Goal: Find specific page/section: Find specific page/section

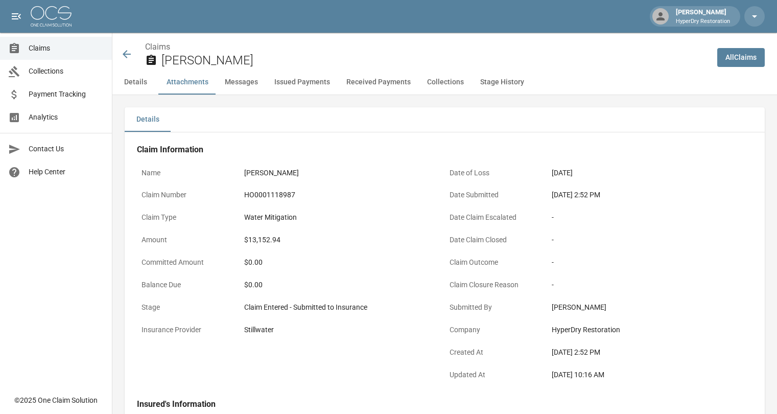
scroll to position [723, 0]
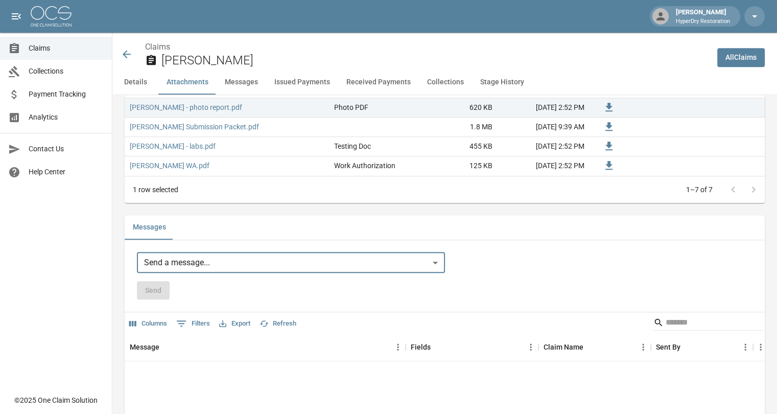
click at [66, 74] on span "Collections" at bounding box center [66, 71] width 75 height 11
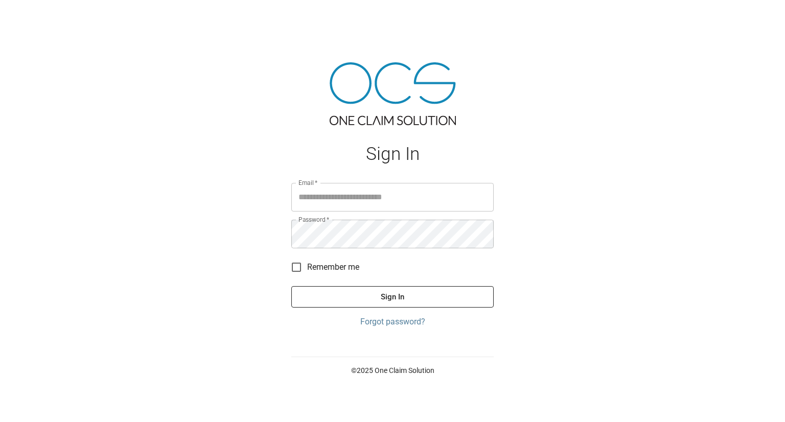
type input "**********"
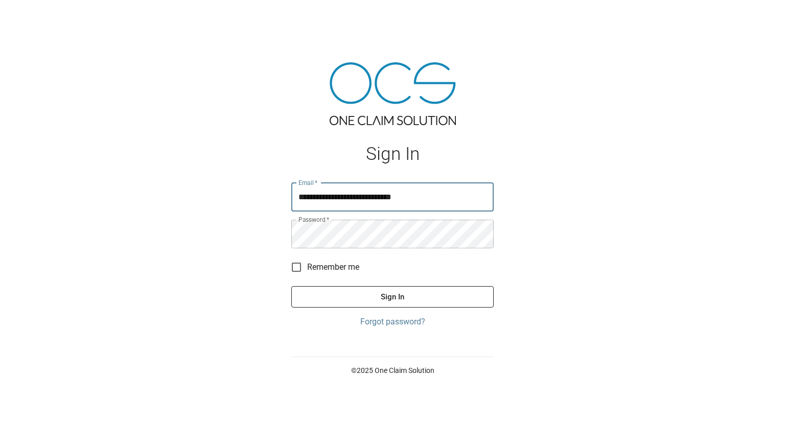
click at [372, 289] on button "Sign In" at bounding box center [392, 296] width 202 height 21
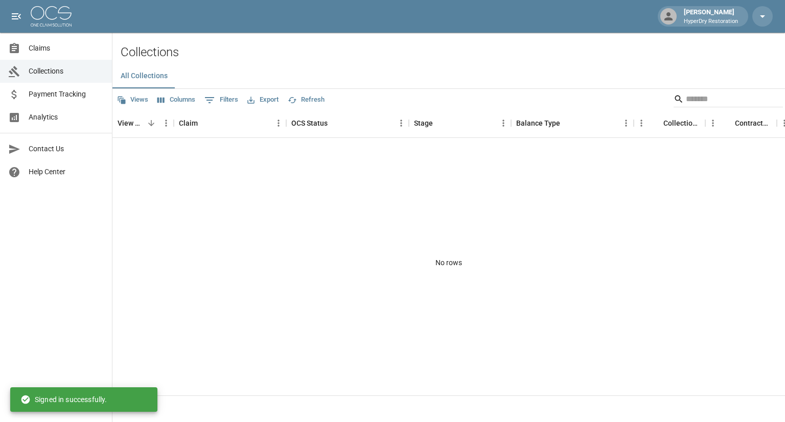
click at [71, 99] on span "Payment Tracking" at bounding box center [66, 94] width 75 height 11
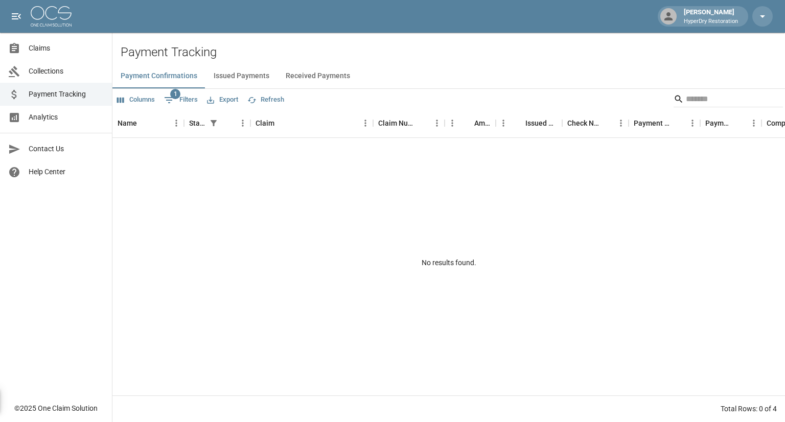
click at [63, 119] on span "Analytics" at bounding box center [66, 117] width 75 height 11
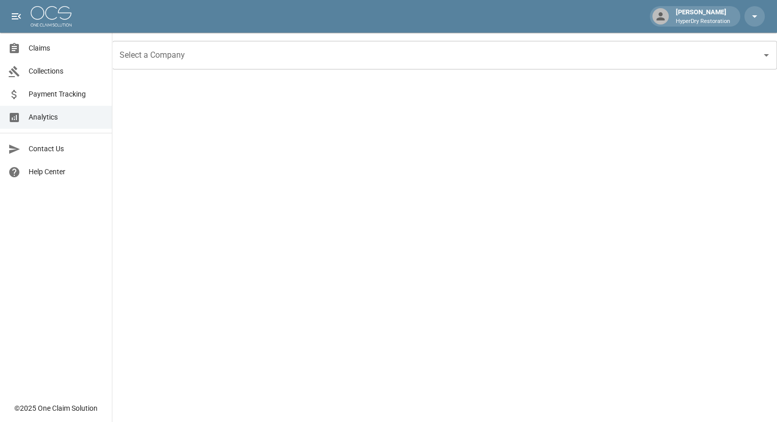
click at [45, 52] on span "Claims" at bounding box center [66, 48] width 75 height 11
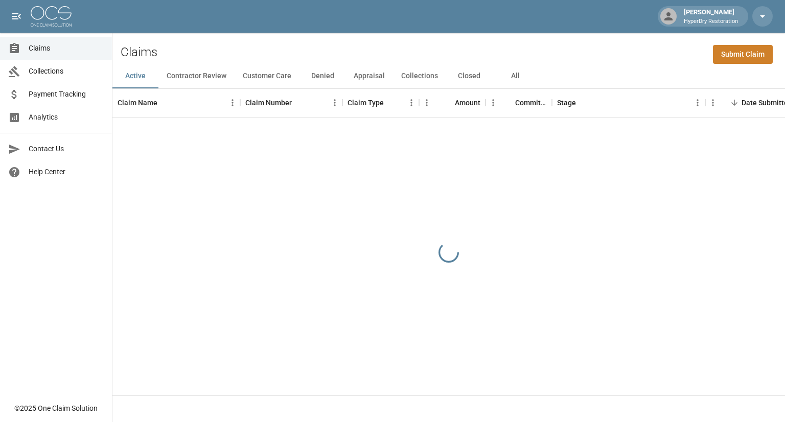
click at [264, 76] on button "Customer Care" at bounding box center [267, 76] width 65 height 25
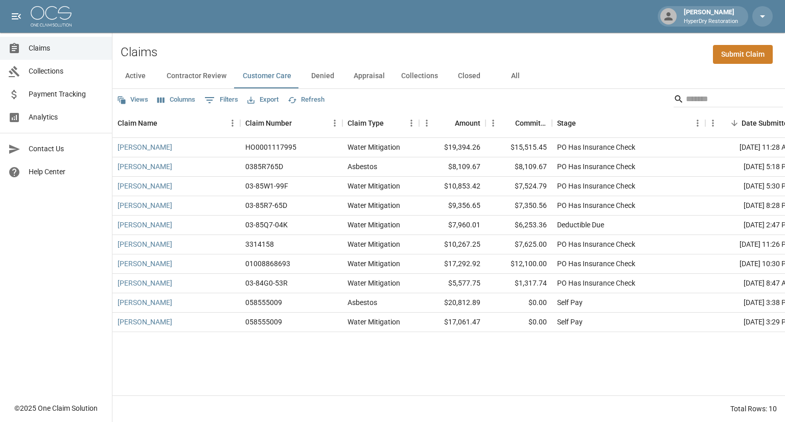
click at [211, 81] on button "Contractor Review" at bounding box center [196, 76] width 76 height 25
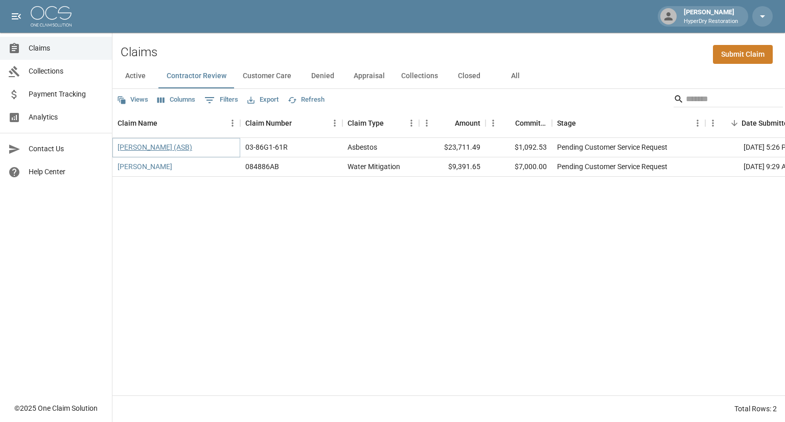
click at [173, 149] on link "Ruvalcaba, Miguel (ASB)" at bounding box center [155, 147] width 75 height 10
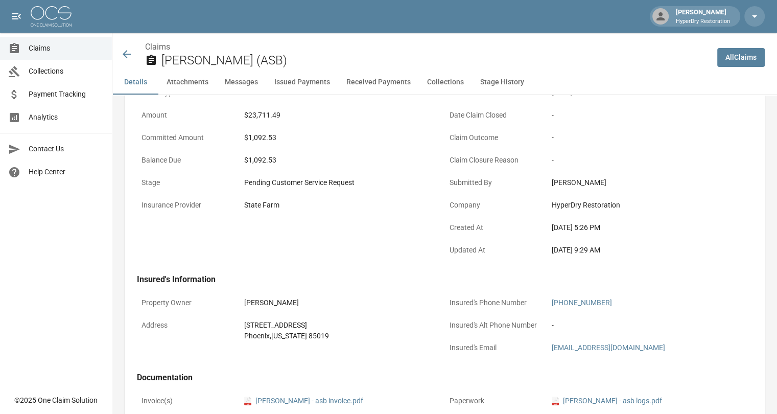
scroll to position [122, 0]
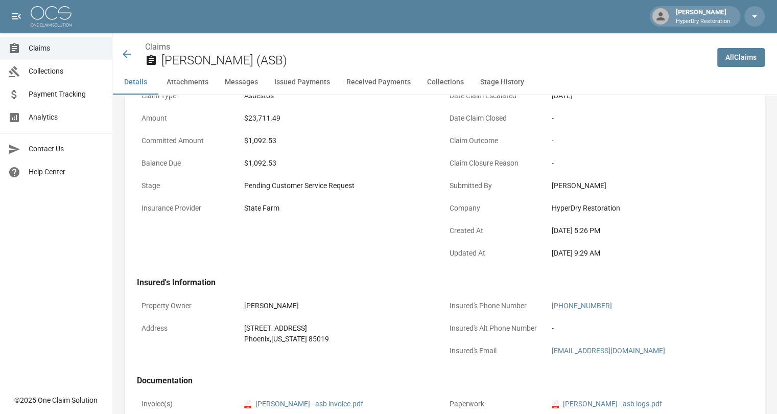
click at [188, 85] on button "Attachments" at bounding box center [187, 82] width 58 height 25
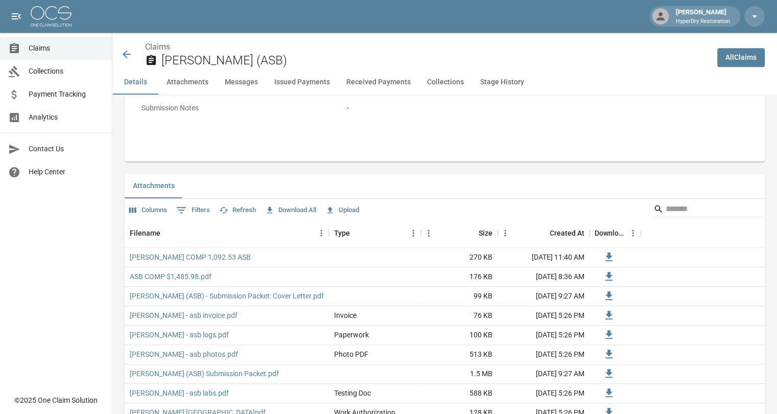
scroll to position [561, 0]
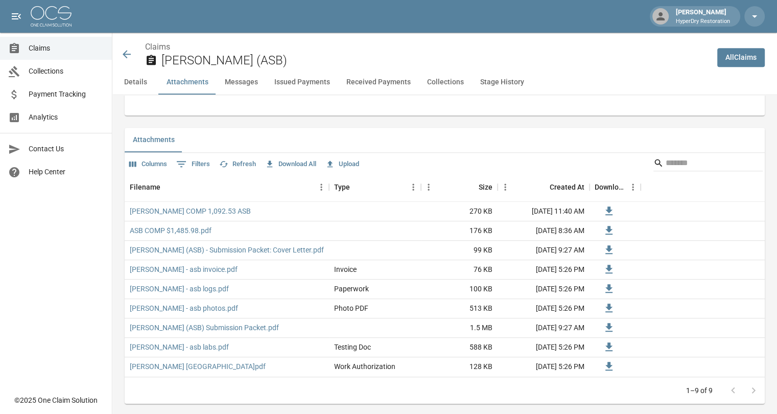
click at [128, 52] on icon at bounding box center [127, 54] width 12 height 12
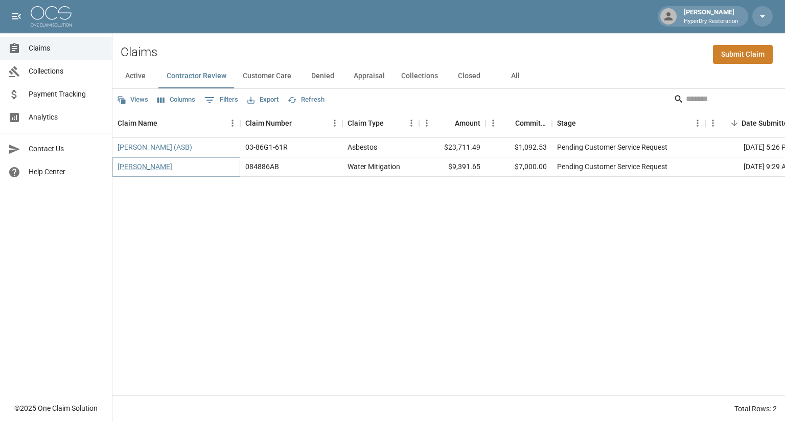
click at [165, 168] on link "Velazquez, Manuela" at bounding box center [145, 166] width 55 height 10
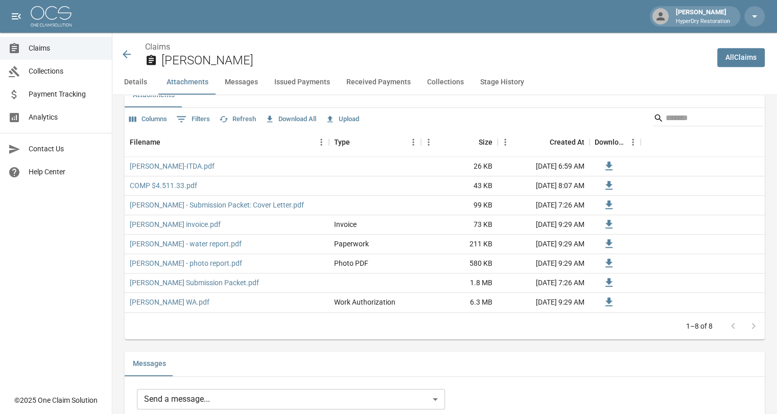
scroll to position [619, 0]
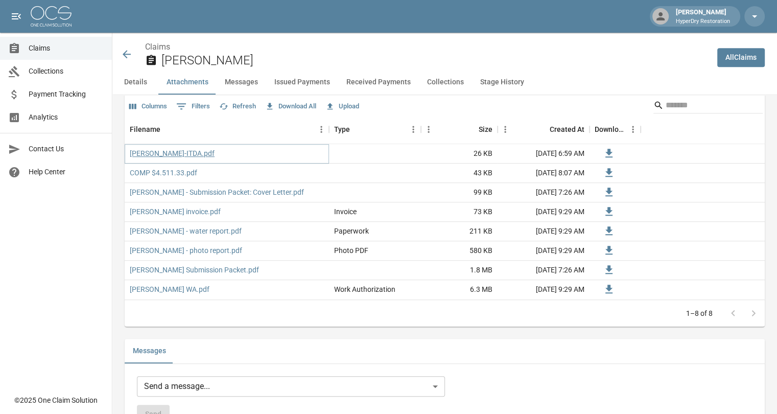
click at [181, 155] on link "Velazquez-ITDA.pdf" at bounding box center [172, 153] width 85 height 10
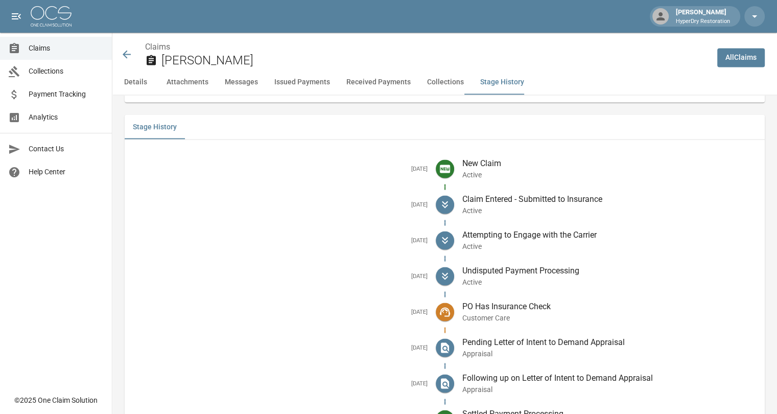
scroll to position [1779, 0]
click at [131, 56] on icon at bounding box center [127, 54] width 12 height 12
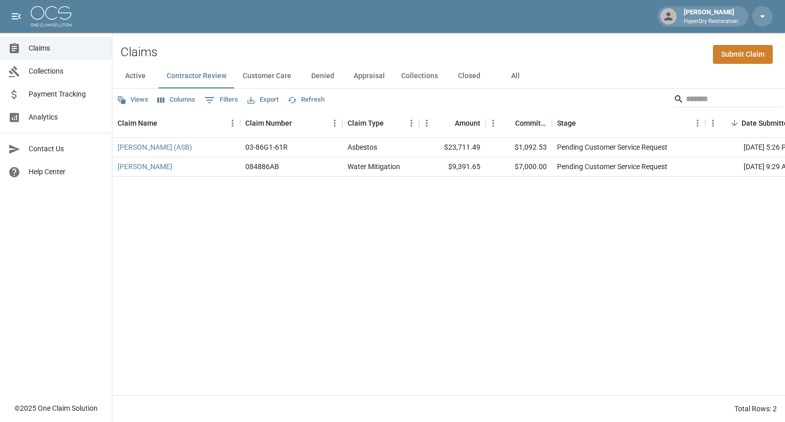
click at [512, 74] on button "All" at bounding box center [515, 76] width 46 height 25
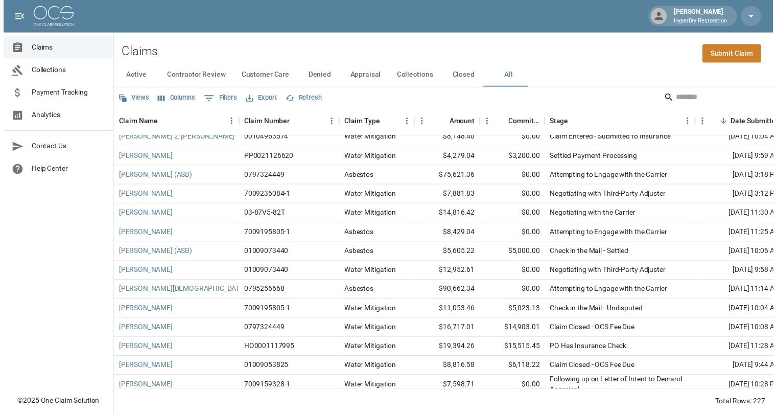
scroll to position [368, 0]
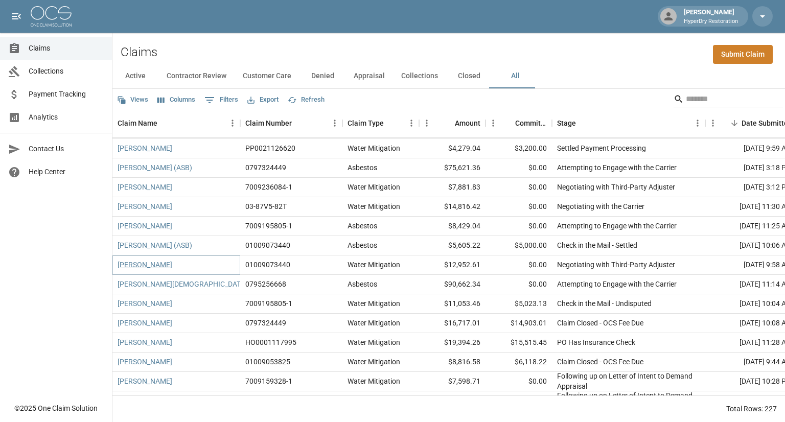
click at [146, 262] on link "Ruelas, Pedro" at bounding box center [145, 265] width 55 height 10
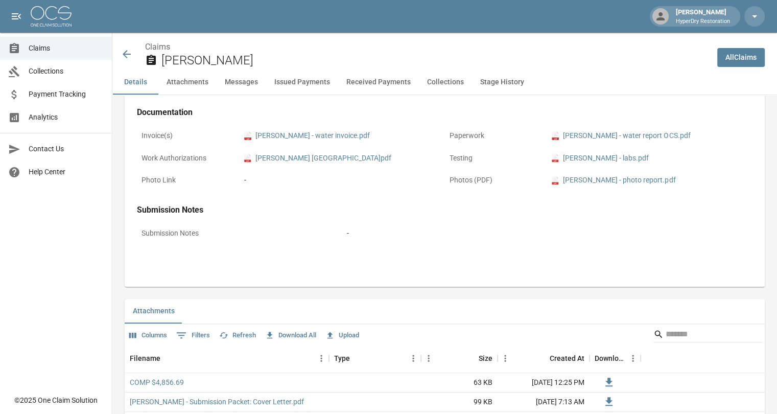
scroll to position [389, 0]
click at [127, 52] on icon at bounding box center [127, 54] width 12 height 12
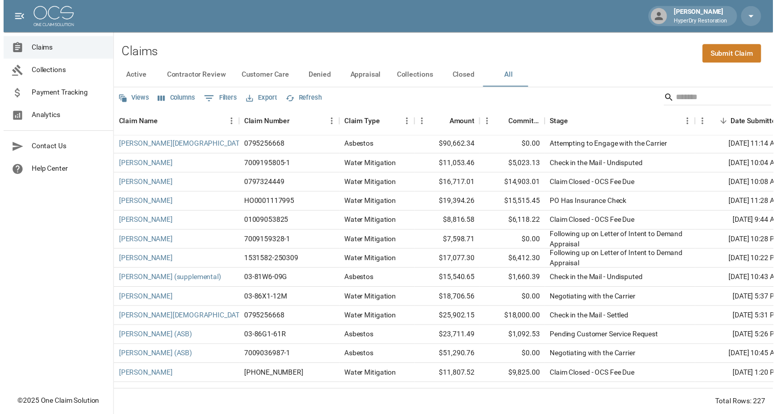
scroll to position [505, 0]
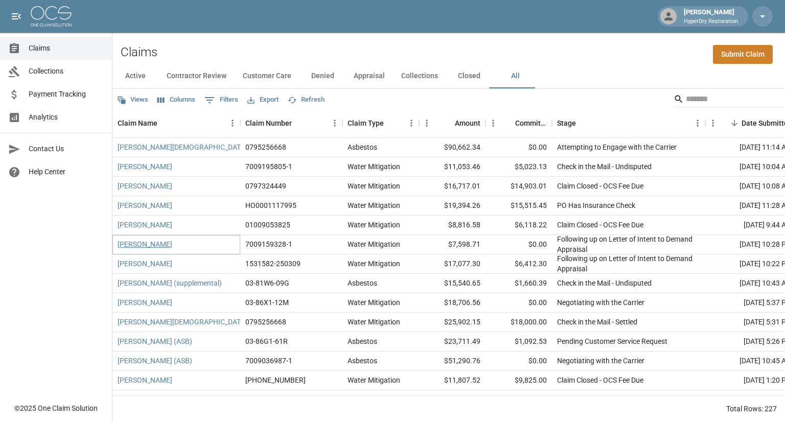
click at [141, 245] on link "Cardiel, Andres" at bounding box center [145, 244] width 55 height 10
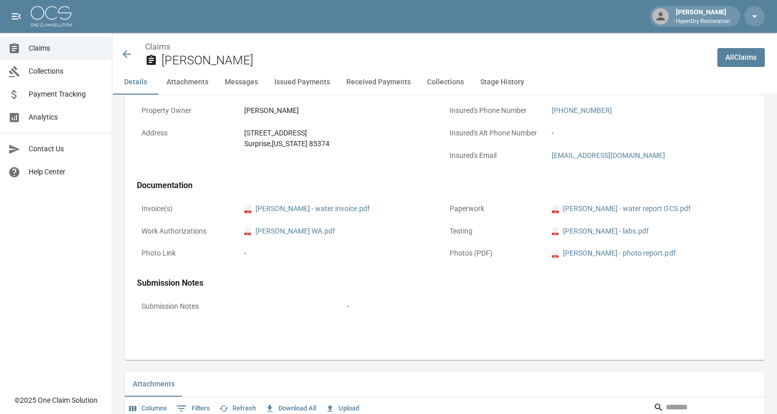
scroll to position [286, 0]
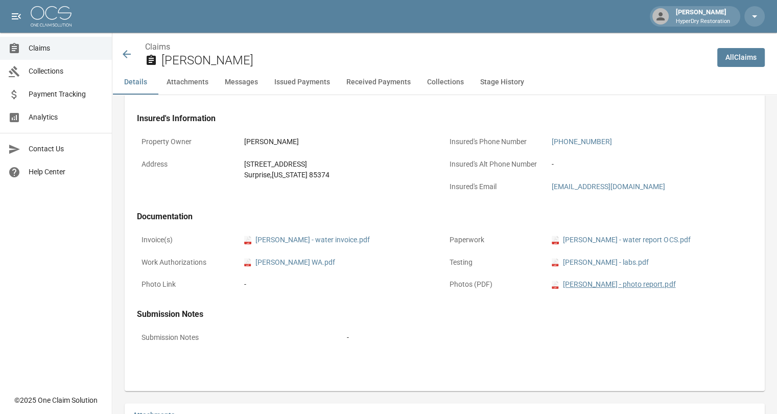
click at [617, 287] on link "pdf Cardiel - photo report.pdf" at bounding box center [614, 284] width 124 height 11
click at [130, 54] on icon at bounding box center [127, 54] width 12 height 12
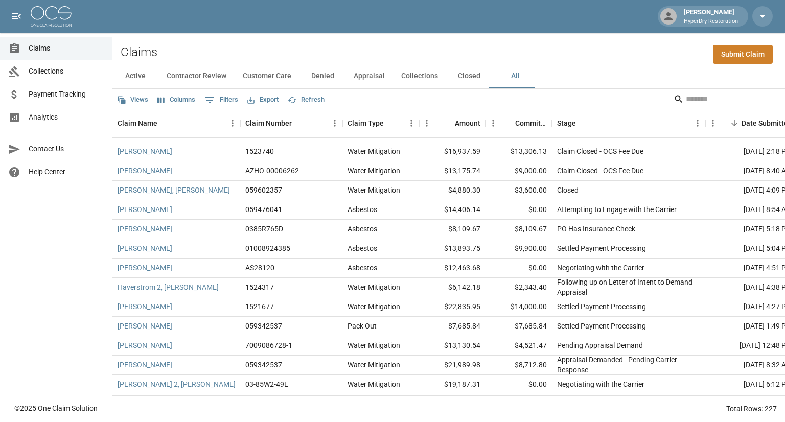
scroll to position [890, 0]
click at [144, 79] on button "Active" at bounding box center [135, 76] width 46 height 25
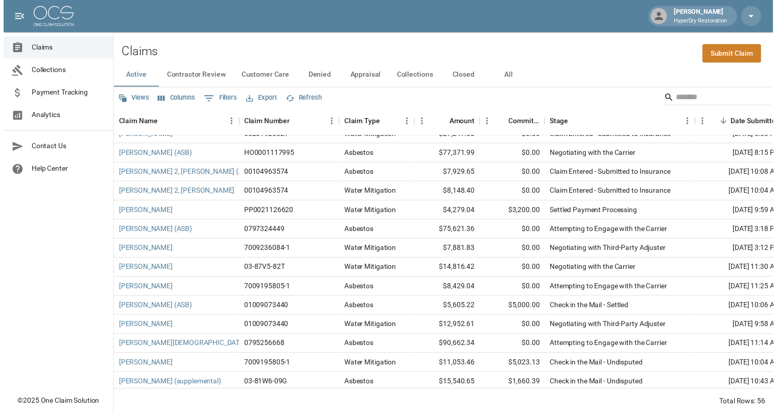
scroll to position [300, 0]
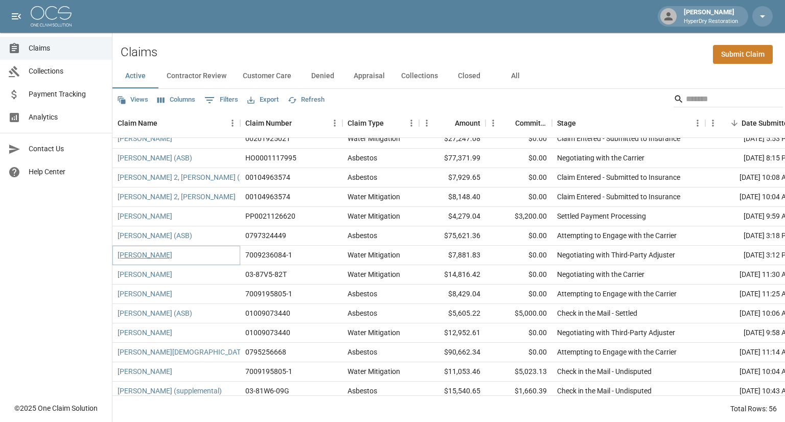
click at [152, 255] on link "Doak, Gabriel" at bounding box center [145, 255] width 55 height 10
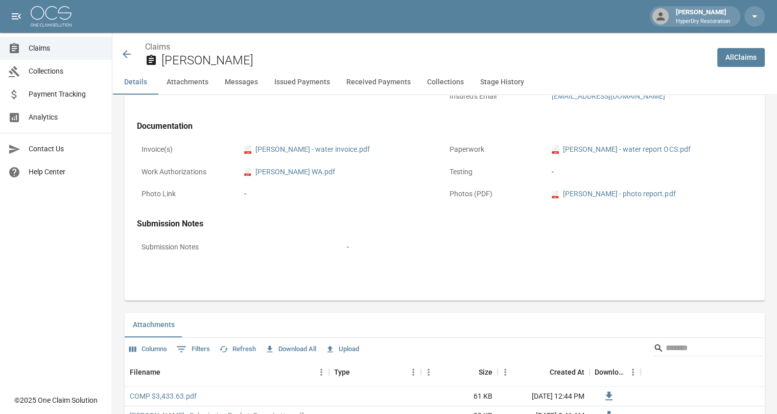
scroll to position [400, 0]
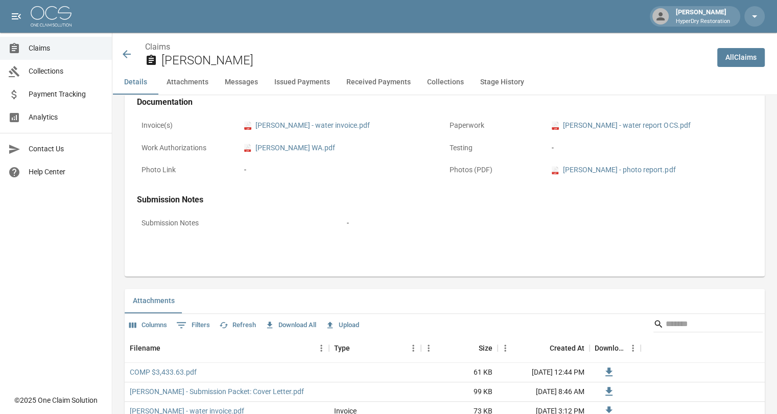
click at [129, 55] on icon at bounding box center [127, 54] width 8 height 8
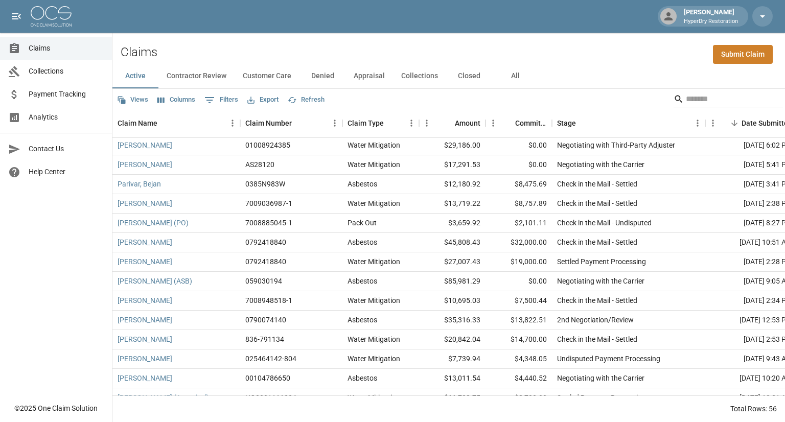
scroll to position [838, 0]
